Goal: Find specific page/section: Find specific page/section

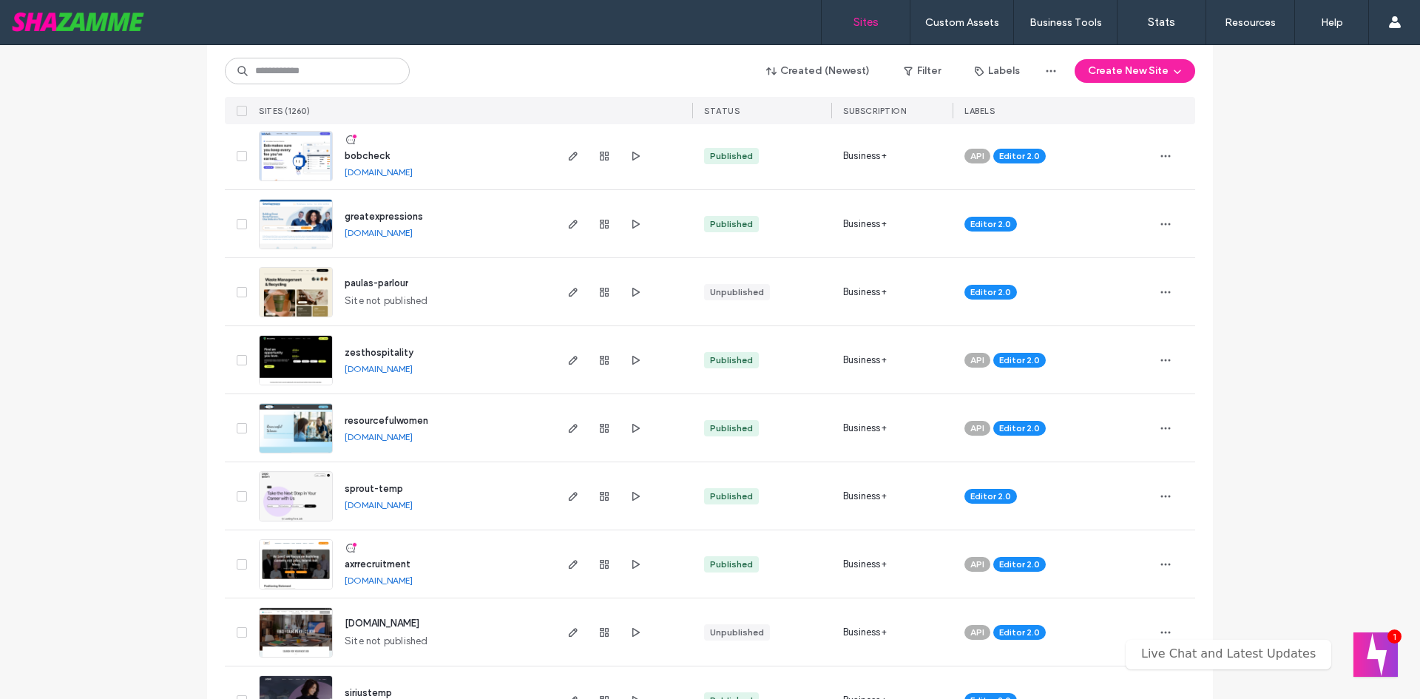
scroll to position [370, 0]
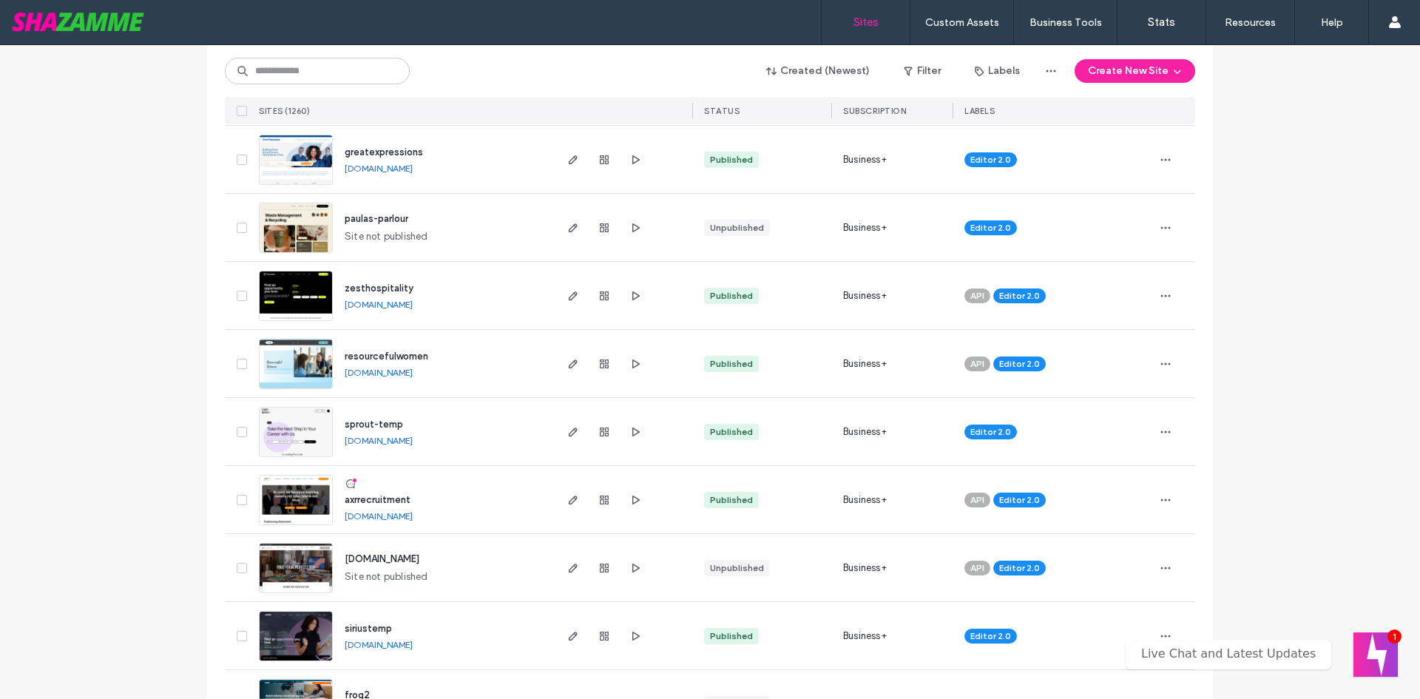
click at [314, 92] on div "Created (Newest) Filter Labels Create New Site SITES (1260) STATUS SUBSCRIPTION…" at bounding box center [710, 84] width 970 height 79
click at [314, 71] on input at bounding box center [317, 71] width 185 height 27
type input "*****"
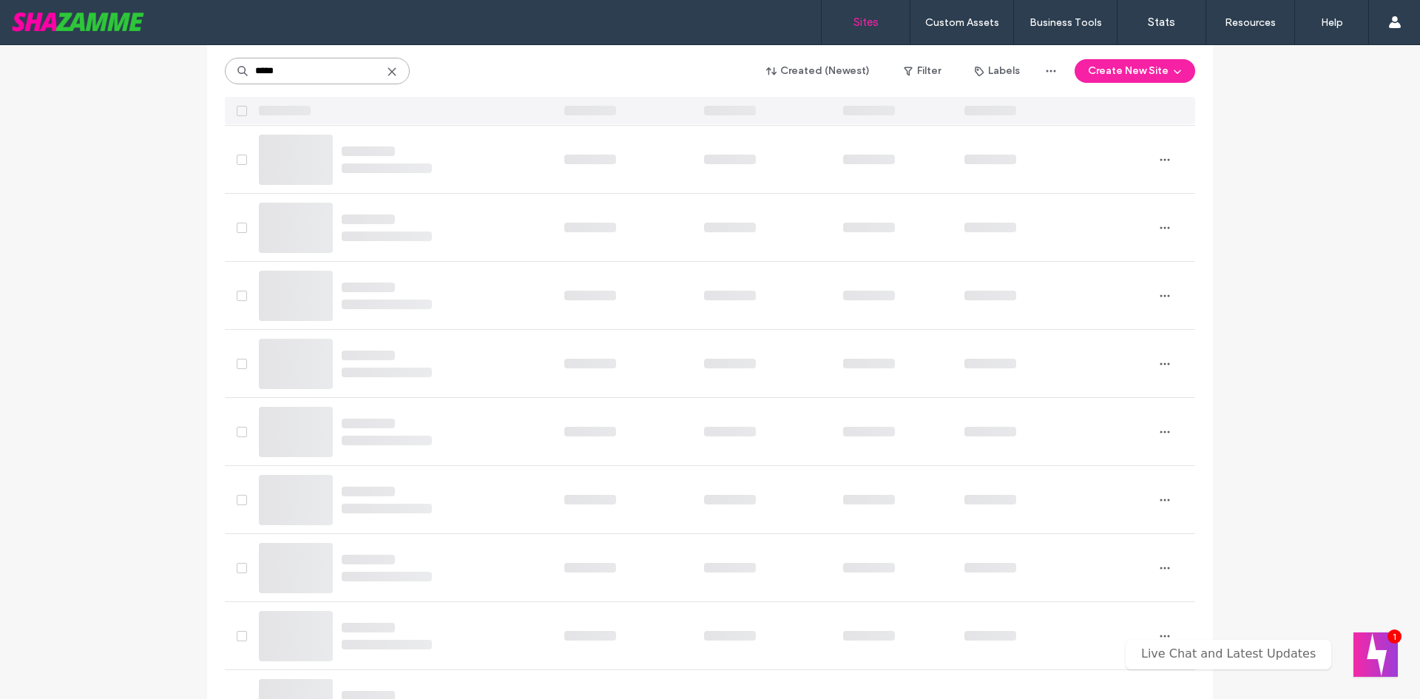
scroll to position [0, 0]
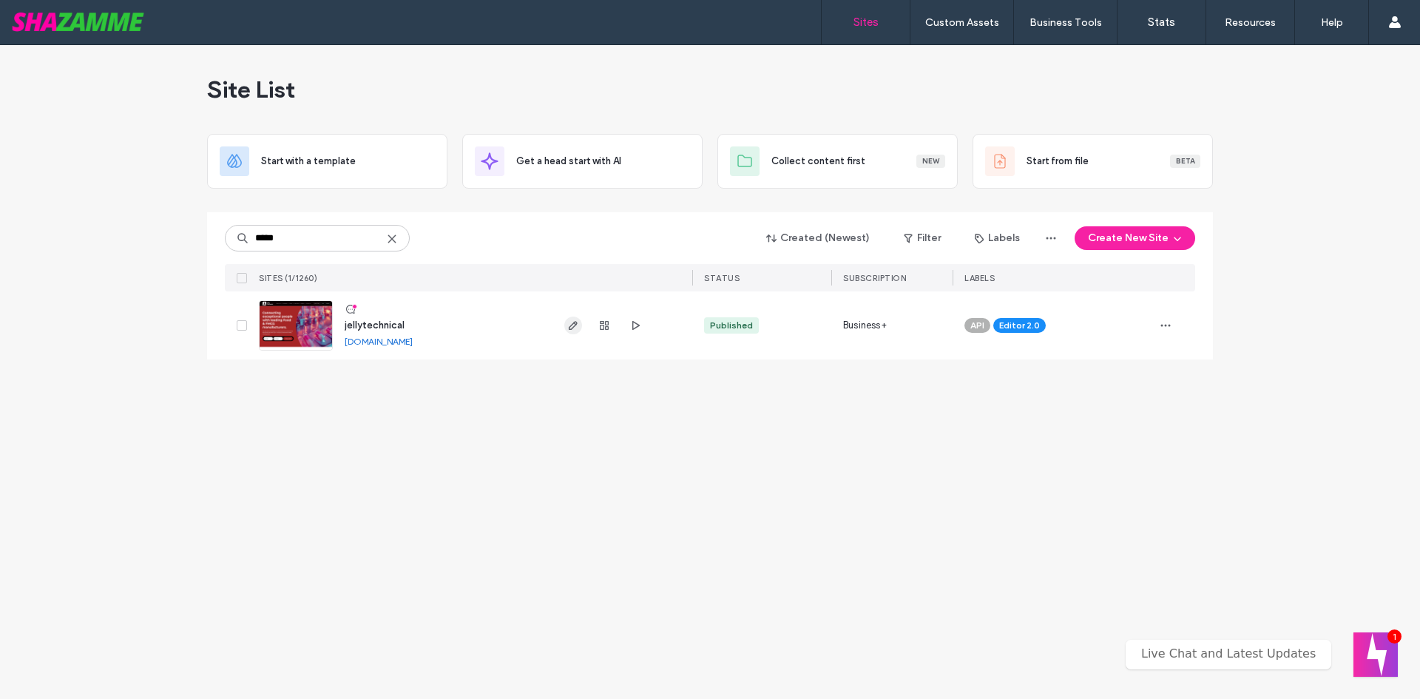
click at [575, 319] on icon "button" at bounding box center [573, 325] width 12 height 12
